Goal: Find specific page/section: Find specific page/section

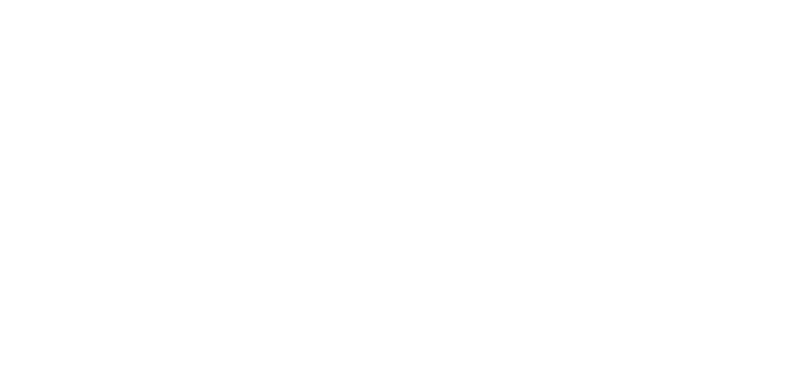
click at [240, 264] on body at bounding box center [397, 193] width 794 height 386
click at [207, 275] on body at bounding box center [397, 193] width 794 height 386
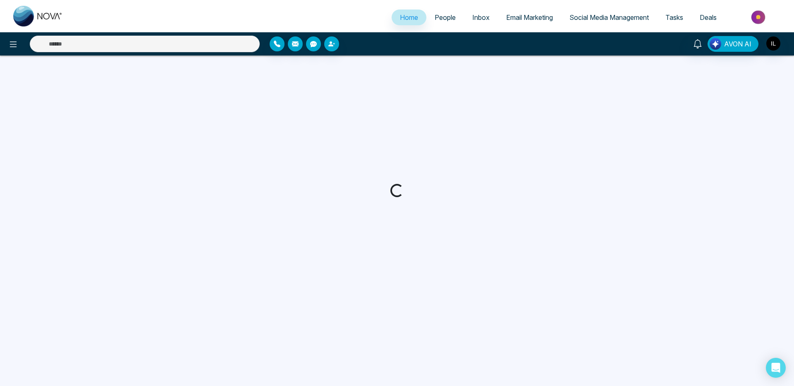
select select "*"
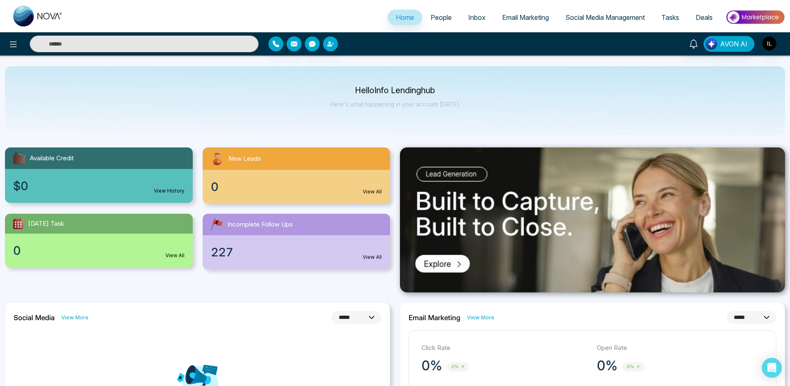
click at [442, 18] on span "People" at bounding box center [441, 17] width 21 height 8
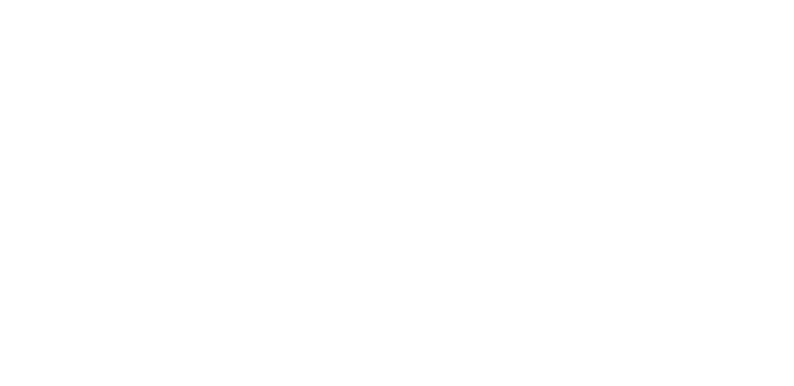
click at [203, 79] on body at bounding box center [397, 193] width 794 height 386
